Goal: Task Accomplishment & Management: Complete application form

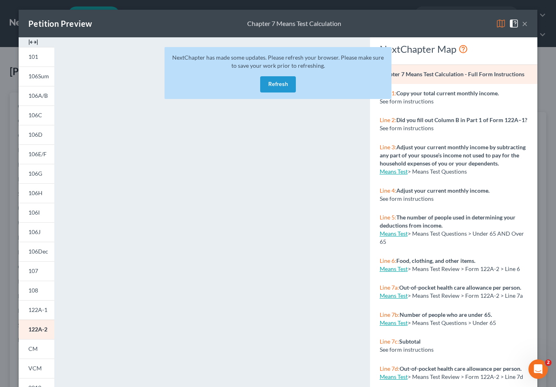
scroll to position [70, 0]
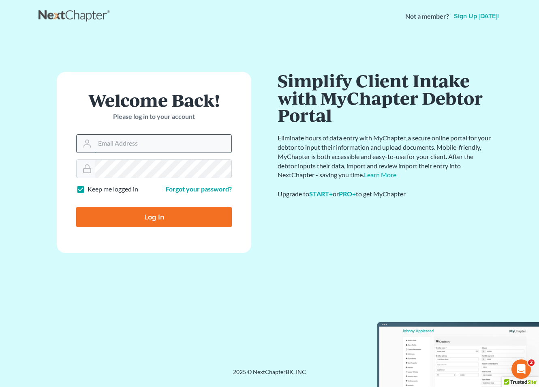
click at [121, 144] on input "Email Address" at bounding box center [163, 144] width 137 height 18
type input "[PERSON_NAME][EMAIL_ADDRESS][DOMAIN_NAME]"
click at [160, 222] on input "Log In" at bounding box center [154, 217] width 156 height 20
type input "Thinking..."
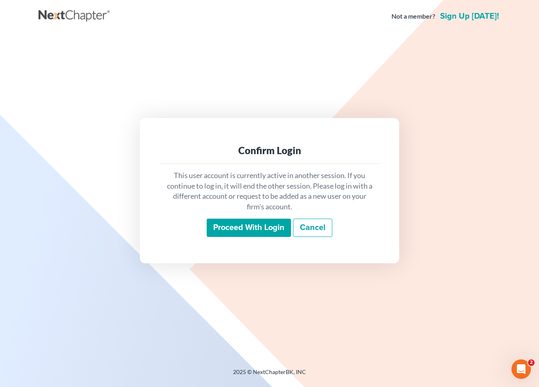
click at [237, 222] on input "Proceed with login" at bounding box center [249, 227] width 84 height 19
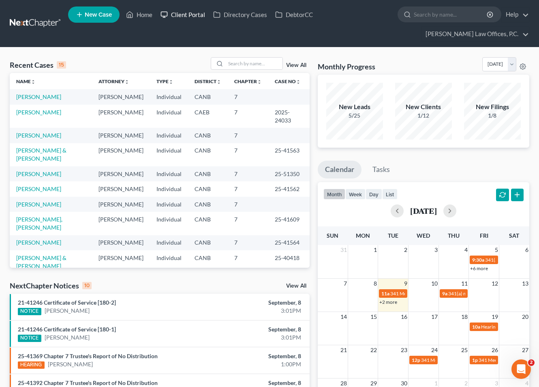
click at [178, 17] on link "Client Portal" at bounding box center [182, 14] width 53 height 15
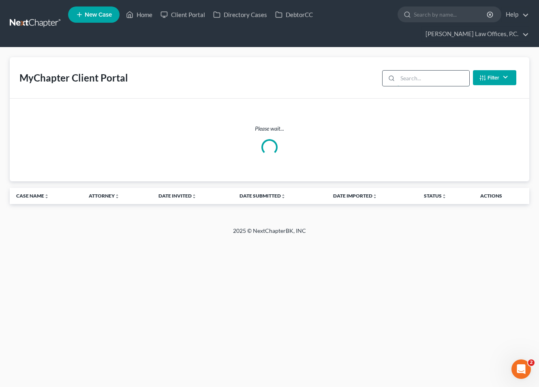
click at [431, 71] on input "search" at bounding box center [434, 78] width 72 height 15
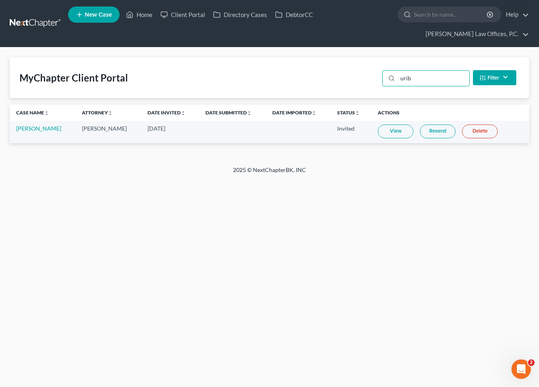
type input "urib"
click at [426, 124] on link "Resend" at bounding box center [438, 131] width 36 height 14
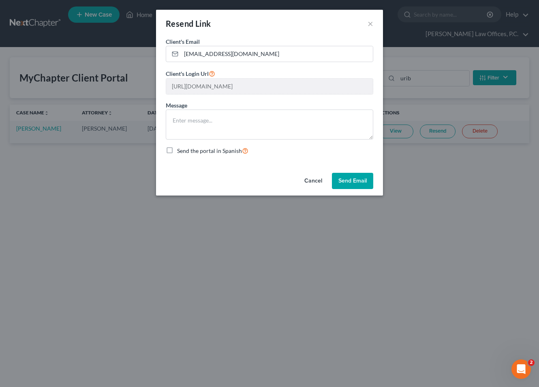
click at [376, 23] on div "Resend Link ×" at bounding box center [269, 24] width 227 height 28
click at [368, 22] on button "×" at bounding box center [371, 24] width 6 height 10
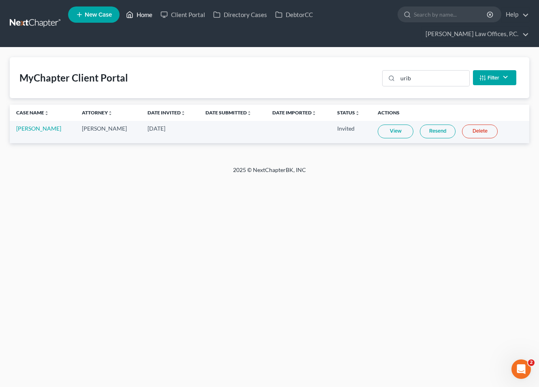
click at [148, 20] on link "Home" at bounding box center [139, 14] width 34 height 15
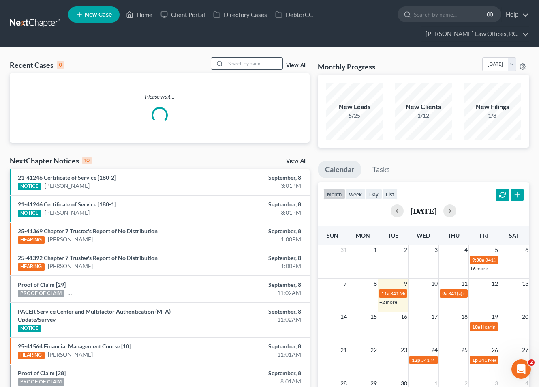
click at [247, 58] on input "search" at bounding box center [254, 64] width 57 height 12
type input "o"
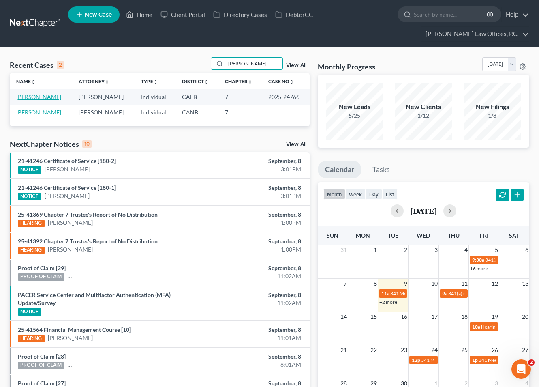
type input "[PERSON_NAME]"
click at [37, 93] on link "[PERSON_NAME]" at bounding box center [38, 96] width 45 height 7
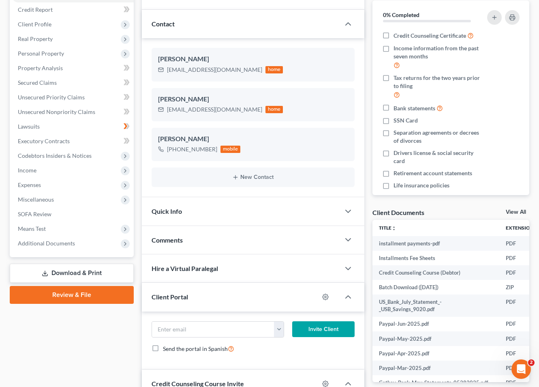
scroll to position [164, 0]
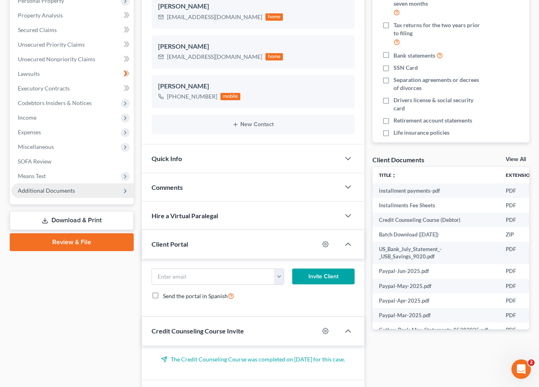
click at [83, 183] on span "Additional Documents" at bounding box center [72, 190] width 122 height 15
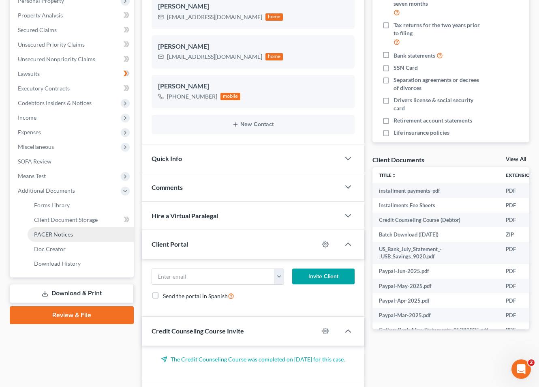
click at [76, 227] on link "PACER Notices" at bounding box center [81, 234] width 106 height 15
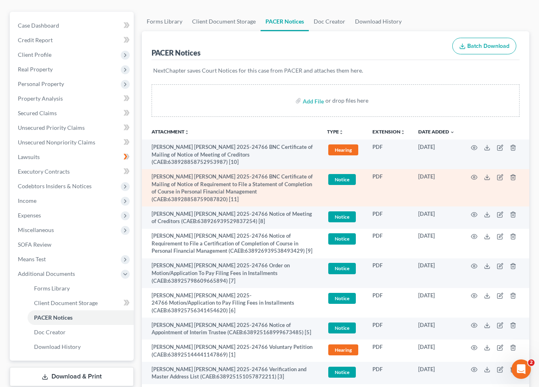
scroll to position [81, 0]
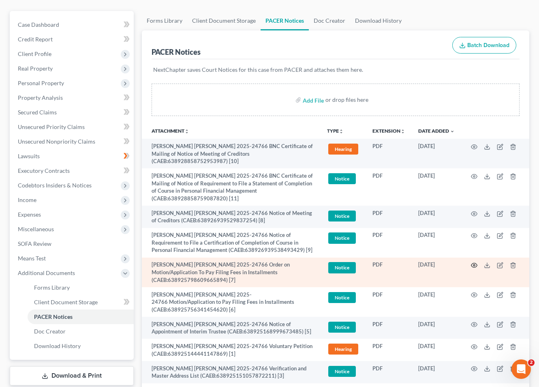
click at [473, 262] on icon "button" at bounding box center [474, 265] width 6 height 6
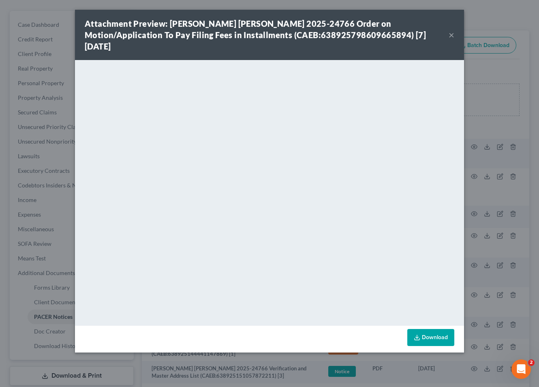
click at [451, 30] on button "×" at bounding box center [452, 35] width 6 height 10
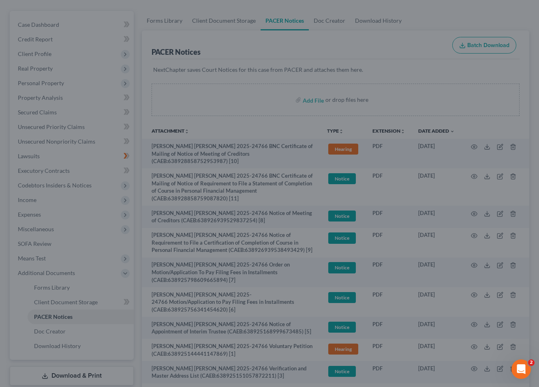
scroll to position [0, 0]
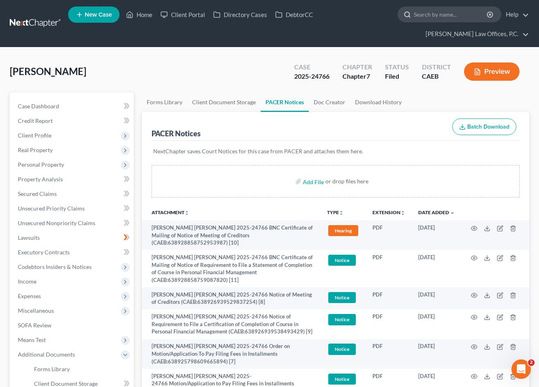
click at [414, 16] on input "search" at bounding box center [451, 14] width 74 height 15
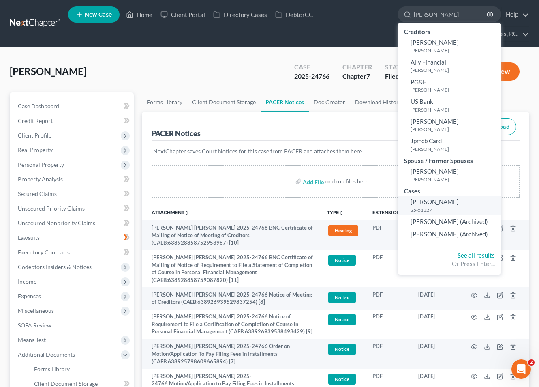
type input "[PERSON_NAME]"
click at [411, 205] on span "[PERSON_NAME]" at bounding box center [435, 201] width 48 height 7
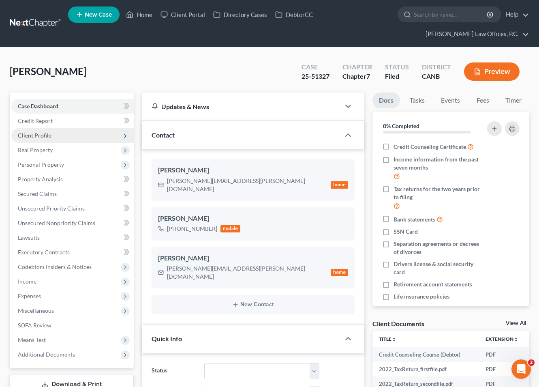
click at [92, 128] on span "Client Profile" at bounding box center [72, 135] width 122 height 15
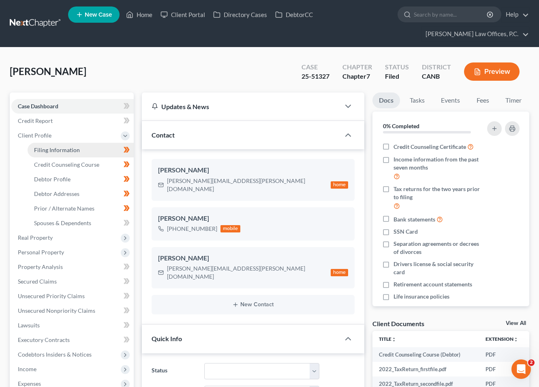
click at [87, 143] on link "Filing Information" at bounding box center [81, 150] width 106 height 15
select select "1"
select select "0"
select select "4"
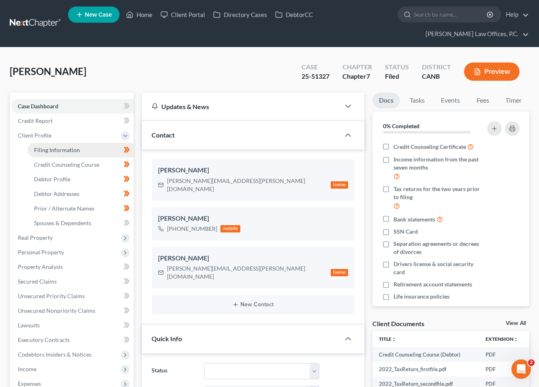
select select "0"
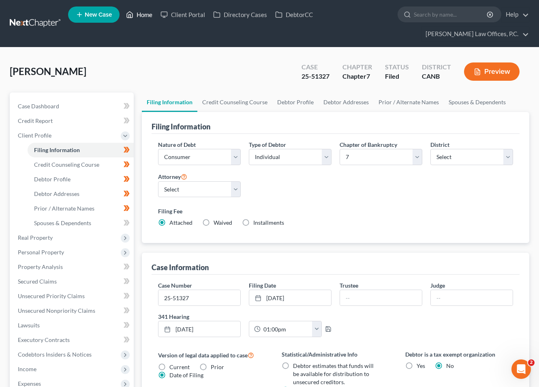
click at [154, 16] on link "Home" at bounding box center [139, 14] width 34 height 15
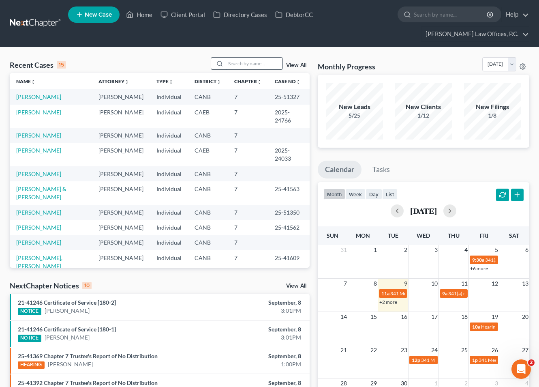
click at [243, 58] on input "search" at bounding box center [254, 64] width 57 height 12
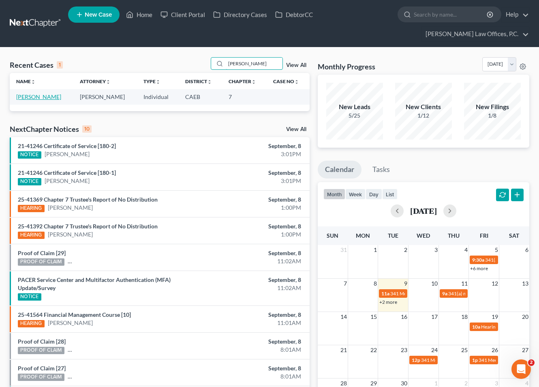
type input "[PERSON_NAME]"
click at [28, 93] on link "[PERSON_NAME]" at bounding box center [38, 96] width 45 height 7
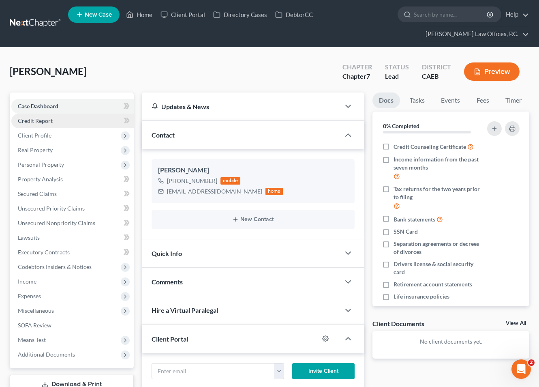
click at [73, 113] on link "Credit Report" at bounding box center [72, 120] width 122 height 15
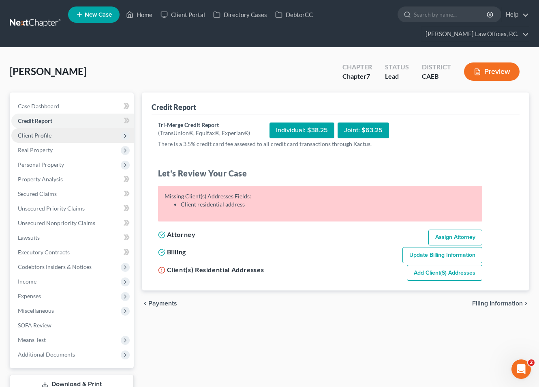
click at [72, 128] on span "Client Profile" at bounding box center [72, 135] width 122 height 15
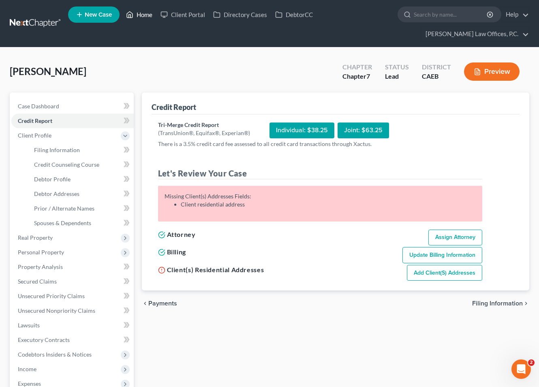
click at [134, 17] on link "Home" at bounding box center [139, 14] width 34 height 15
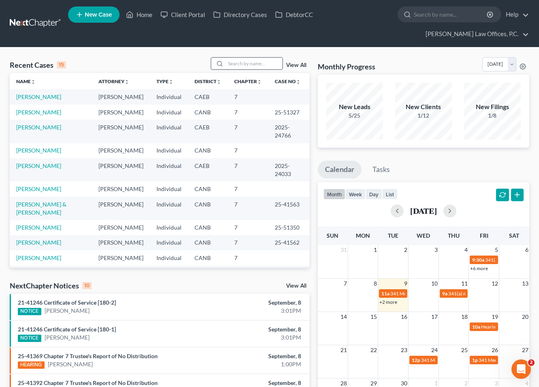
click at [243, 58] on input "search" at bounding box center [254, 64] width 57 height 12
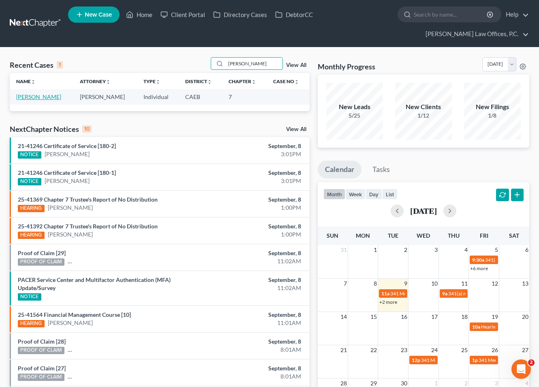
type input "[PERSON_NAME]"
click at [40, 93] on link "[PERSON_NAME]" at bounding box center [38, 96] width 45 height 7
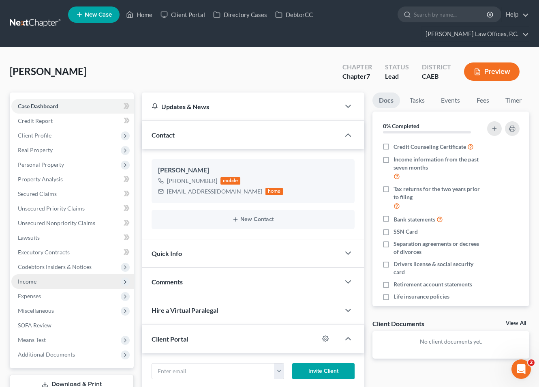
click at [46, 274] on span "Income" at bounding box center [72, 281] width 122 height 15
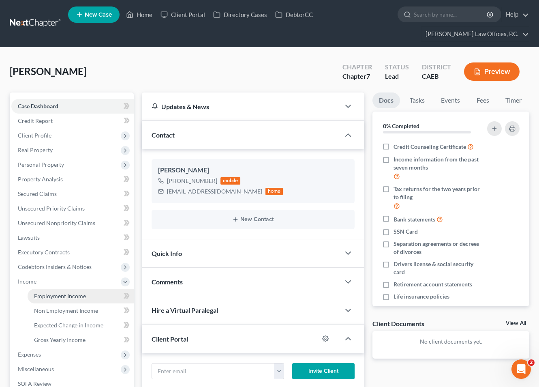
click at [46, 289] on link "Employment Income" at bounding box center [81, 296] width 106 height 15
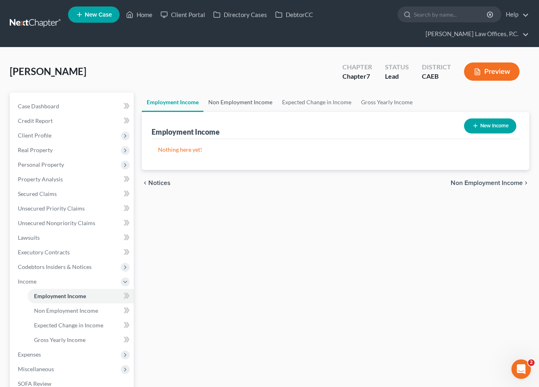
click at [225, 92] on link "Non Employment Income" at bounding box center [240, 101] width 74 height 19
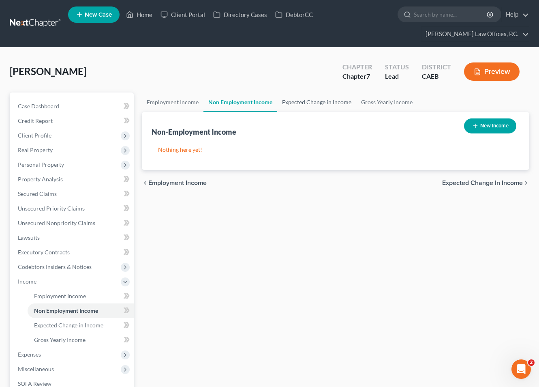
click at [292, 92] on link "Expected Change in Income" at bounding box center [316, 101] width 79 height 19
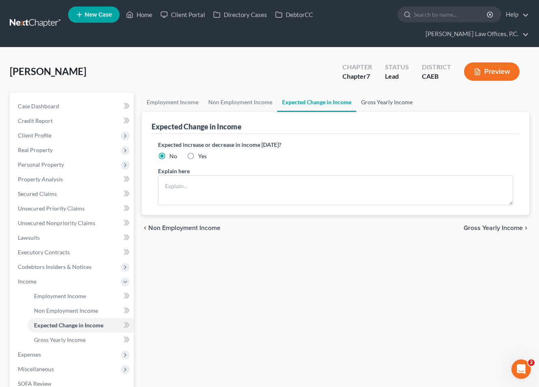
click at [375, 92] on link "Gross Yearly Income" at bounding box center [386, 101] width 61 height 19
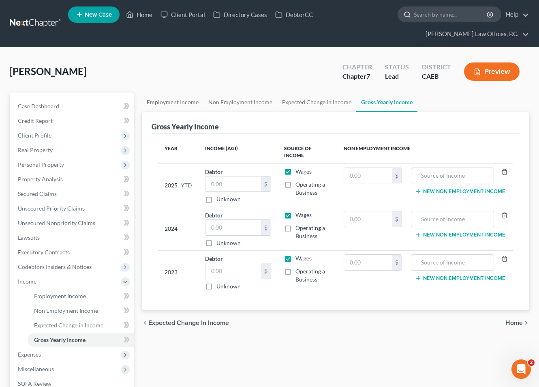
click at [414, 18] on input "search" at bounding box center [451, 14] width 74 height 15
click at [138, 18] on link "Home" at bounding box center [139, 14] width 34 height 15
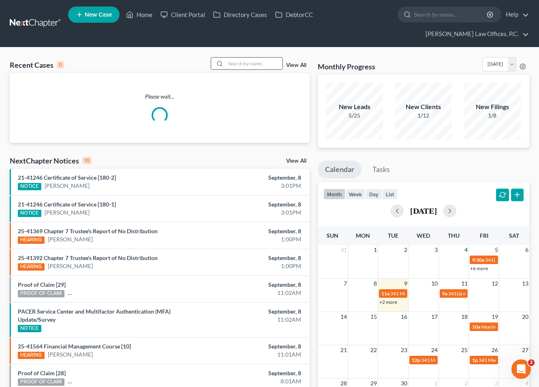
click at [254, 58] on input "search" at bounding box center [254, 64] width 57 height 12
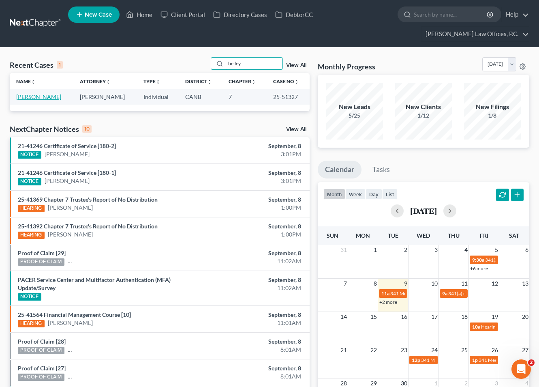
type input "belley"
click at [38, 93] on link "[PERSON_NAME]" at bounding box center [38, 96] width 45 height 7
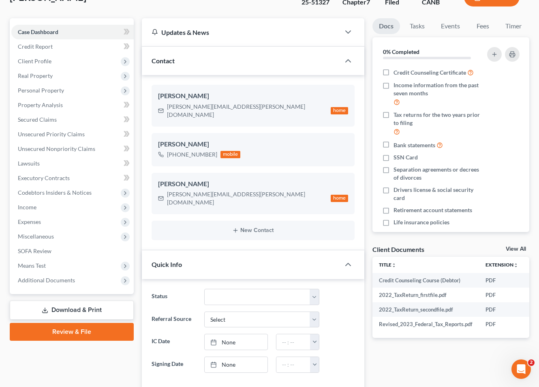
scroll to position [107, 0]
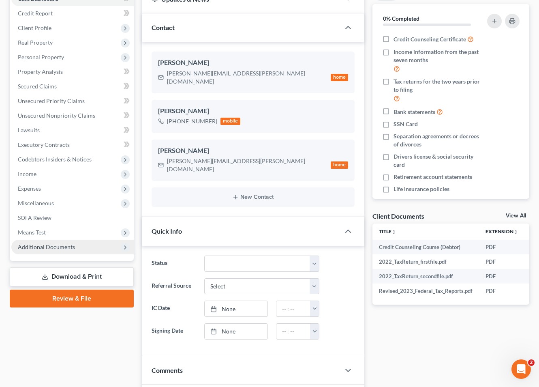
click at [72, 243] on span "Additional Documents" at bounding box center [46, 246] width 57 height 7
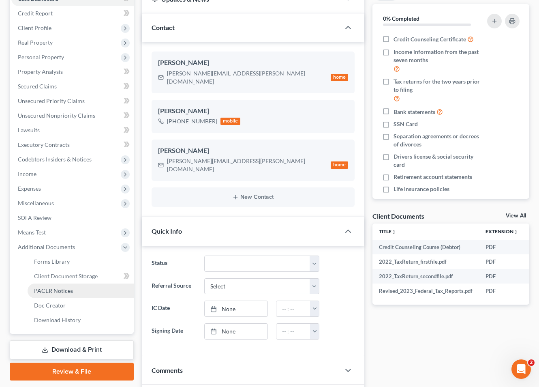
click at [80, 283] on link "PACER Notices" at bounding box center [81, 290] width 106 height 15
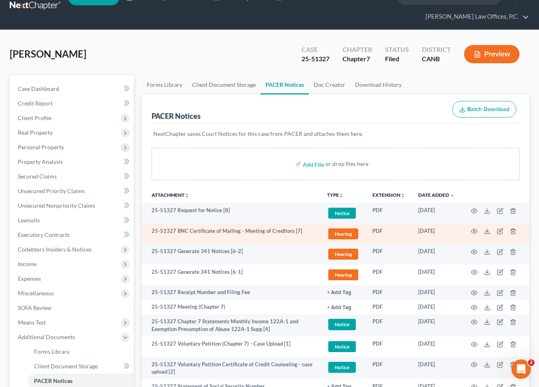
scroll to position [24, 0]
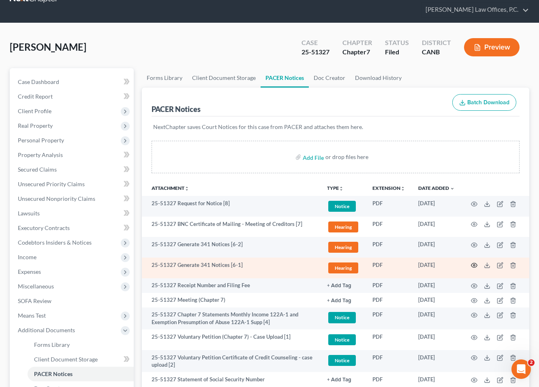
click at [476, 263] on icon "button" at bounding box center [474, 265] width 6 height 4
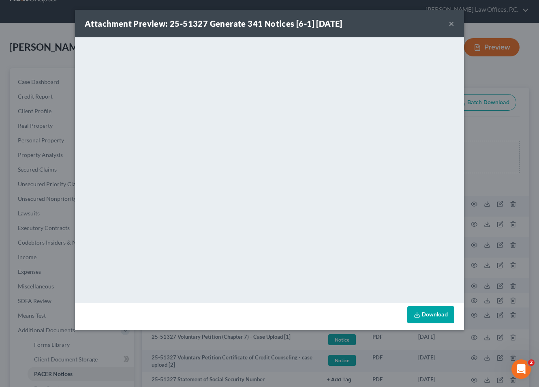
click at [453, 24] on button "×" at bounding box center [452, 24] width 6 height 10
